Goal: Task Accomplishment & Management: Manage account settings

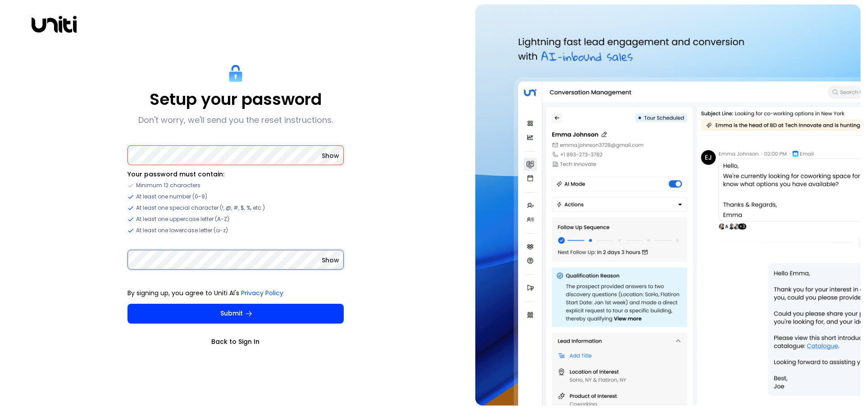
click at [127, 304] on button "Submit" at bounding box center [235, 314] width 216 height 20
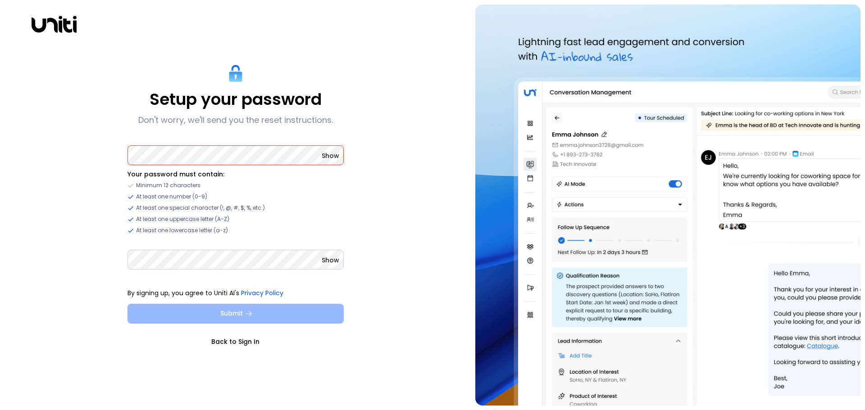
click at [242, 315] on button "Submit" at bounding box center [235, 314] width 216 height 20
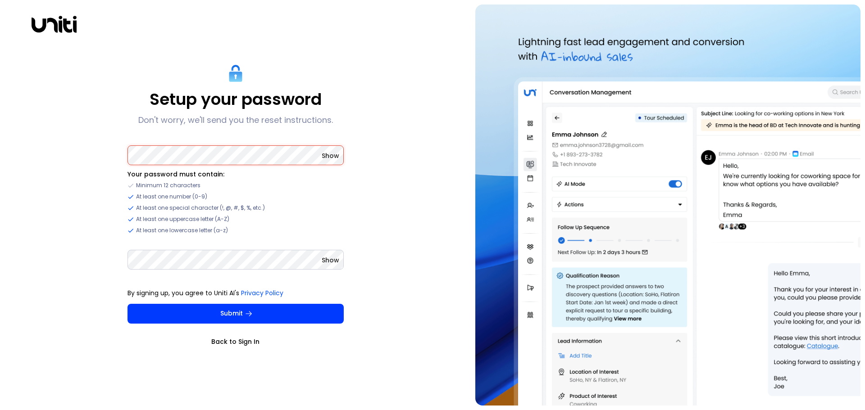
click at [335, 153] on span "Show" at bounding box center [331, 155] width 18 height 9
click at [332, 260] on span "Show" at bounding box center [331, 260] width 18 height 9
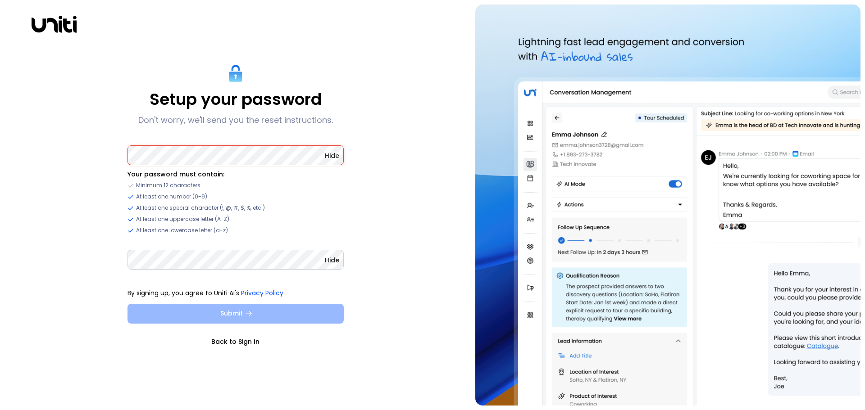
click at [274, 312] on button "Submit" at bounding box center [235, 314] width 216 height 20
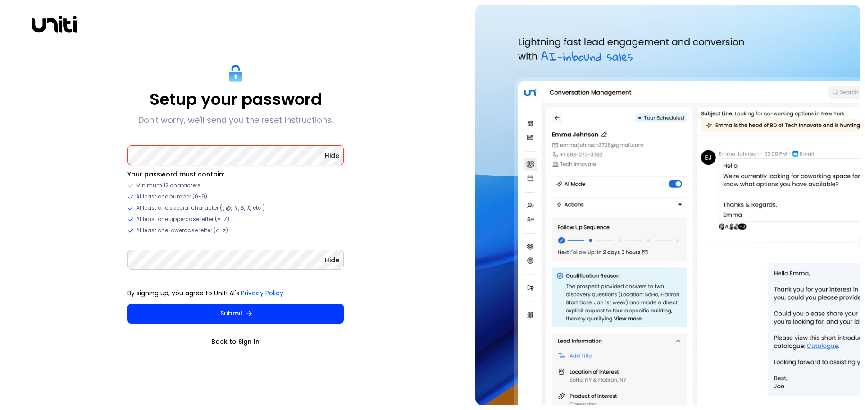
click at [36, 145] on div "Setup your password Don't worry, we'll send you the reset instructions. Hide Yo…" at bounding box center [236, 205] width 462 height 401
click at [127, 304] on button "Submit" at bounding box center [235, 314] width 216 height 20
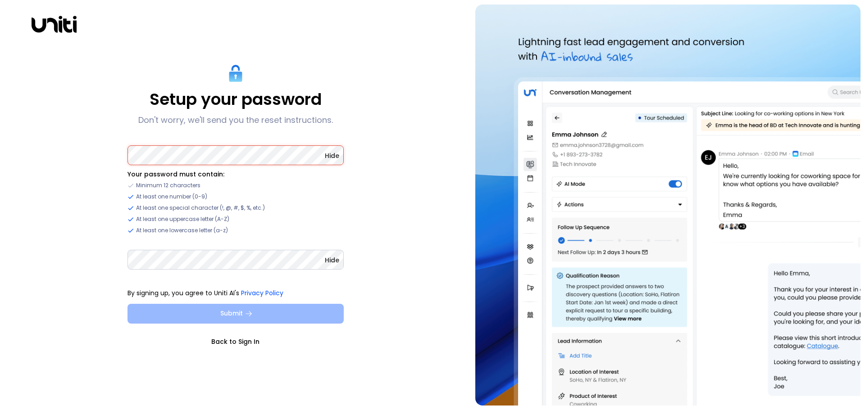
click at [209, 314] on button "Submit" at bounding box center [235, 314] width 216 height 20
click at [218, 314] on button "Submit" at bounding box center [235, 314] width 216 height 20
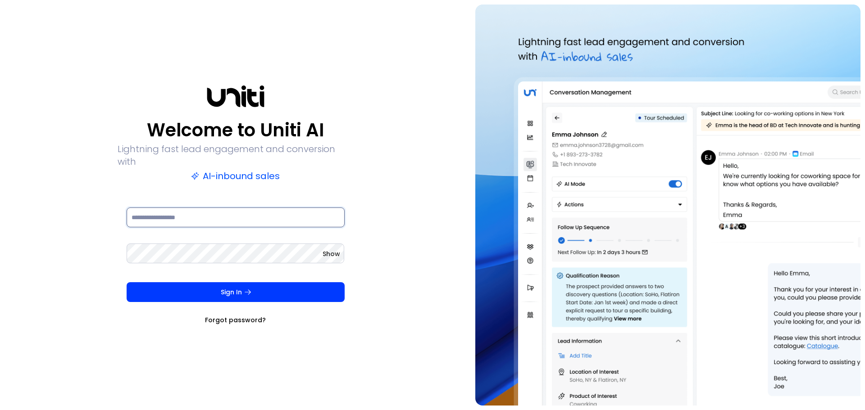
type input "**********"
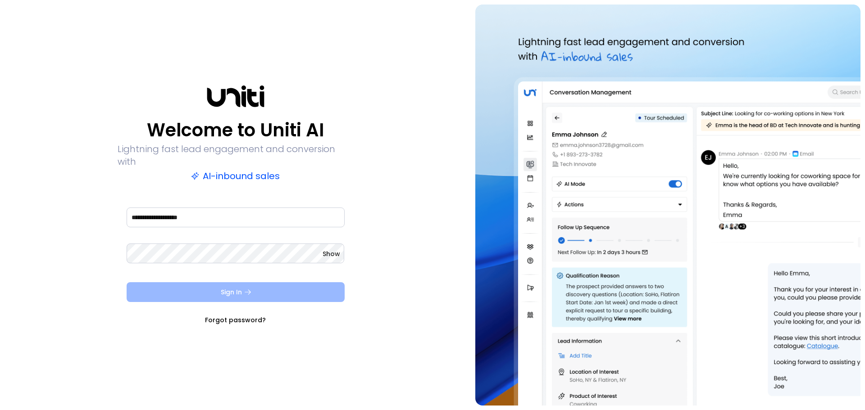
click at [193, 282] on button "Sign In" at bounding box center [236, 292] width 218 height 20
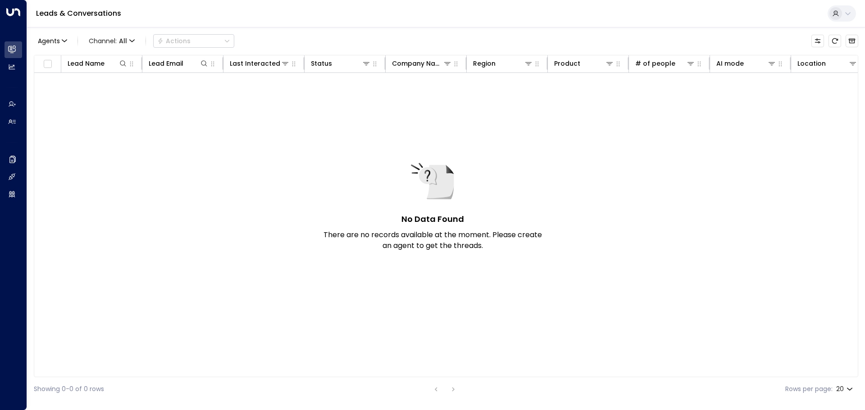
drag, startPoint x: 848, startPoint y: 2, endPoint x: 129, endPoint y: 298, distance: 777.3
click at [129, 298] on div "No Data Found There are no records available at the moment. Please create an ag…" at bounding box center [615, 215] width 1162 height 284
click at [231, 289] on div "No Data Found There are no records available at the moment. Please create an ag…" at bounding box center [615, 215] width 1162 height 284
